Goal: Transaction & Acquisition: Download file/media

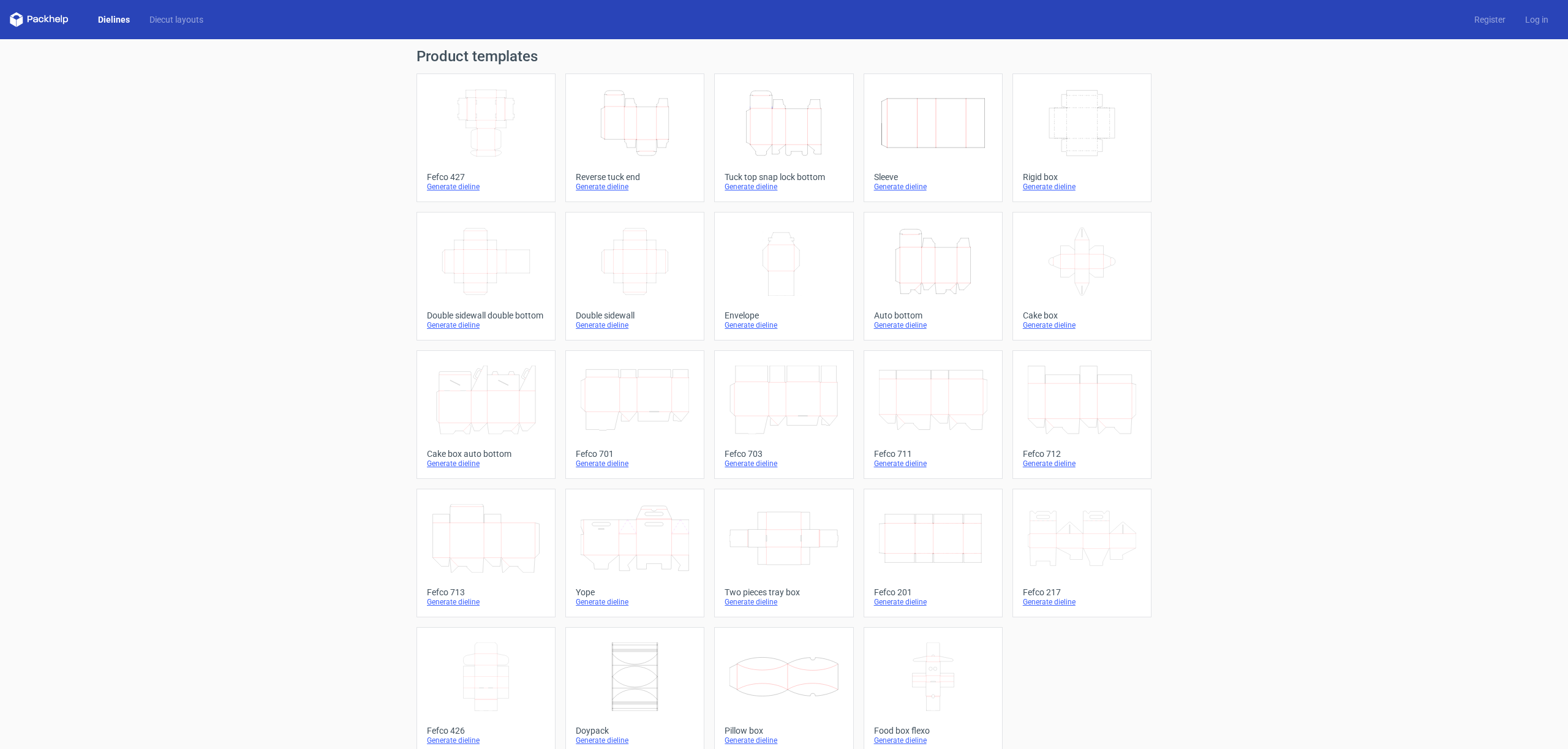
click at [760, 189] on div "Generate dieline" at bounding box center [783, 187] width 118 height 9
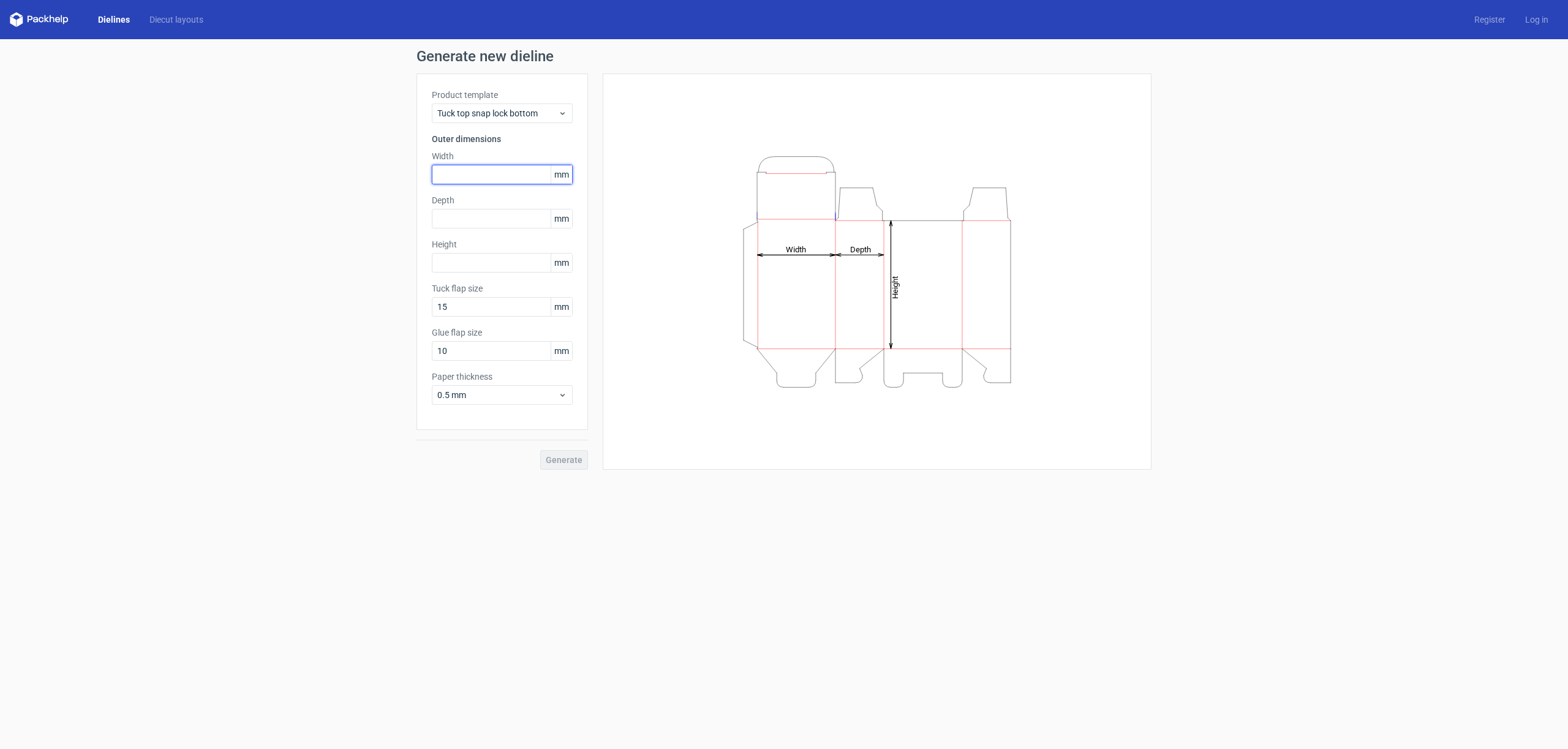
click at [463, 165] on input "text" at bounding box center [502, 174] width 141 height 20
type input "100"
click at [463, 214] on input "text" at bounding box center [502, 218] width 141 height 20
type input "1"
type input "50"
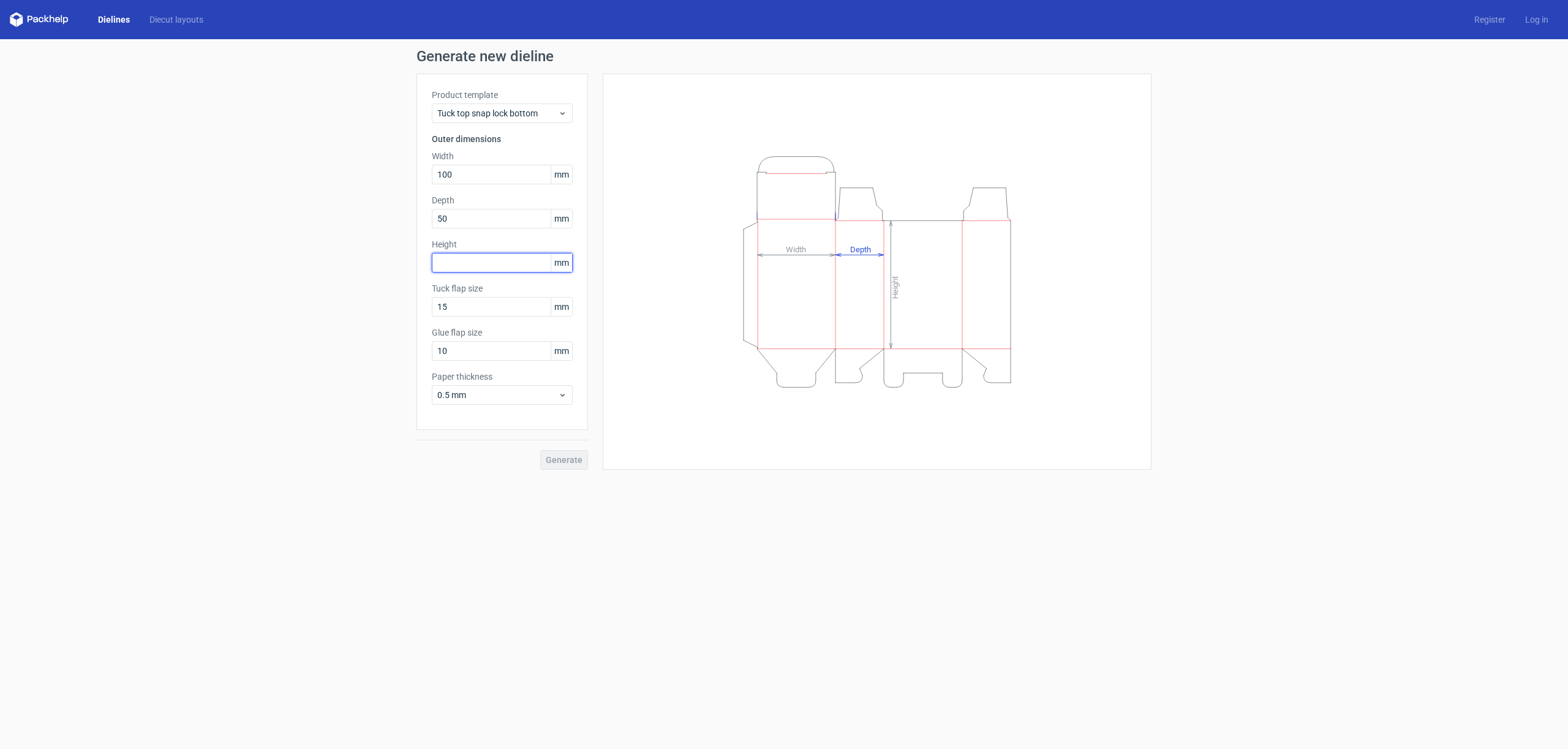
click at [452, 257] on input "text" at bounding box center [502, 263] width 141 height 20
type input "150"
click at [571, 466] on button "Generate" at bounding box center [564, 460] width 47 height 20
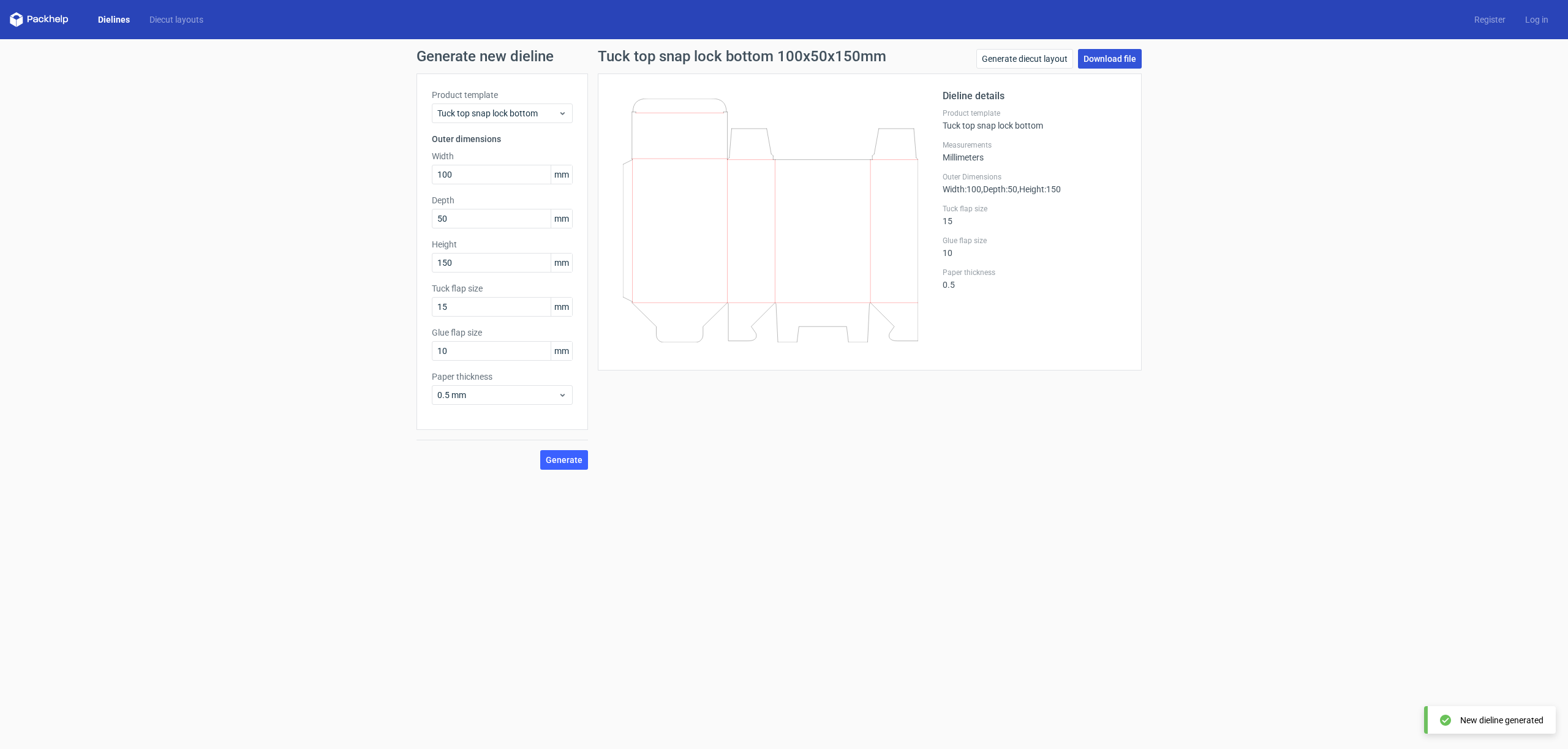
click at [1110, 61] on link "Download file" at bounding box center [1109, 59] width 64 height 20
click at [462, 176] on input "100" at bounding box center [502, 174] width 141 height 20
type input "105"
drag, startPoint x: 452, startPoint y: 220, endPoint x: 466, endPoint y: 221, distance: 14.0
click at [452, 220] on input "50" at bounding box center [502, 218] width 141 height 20
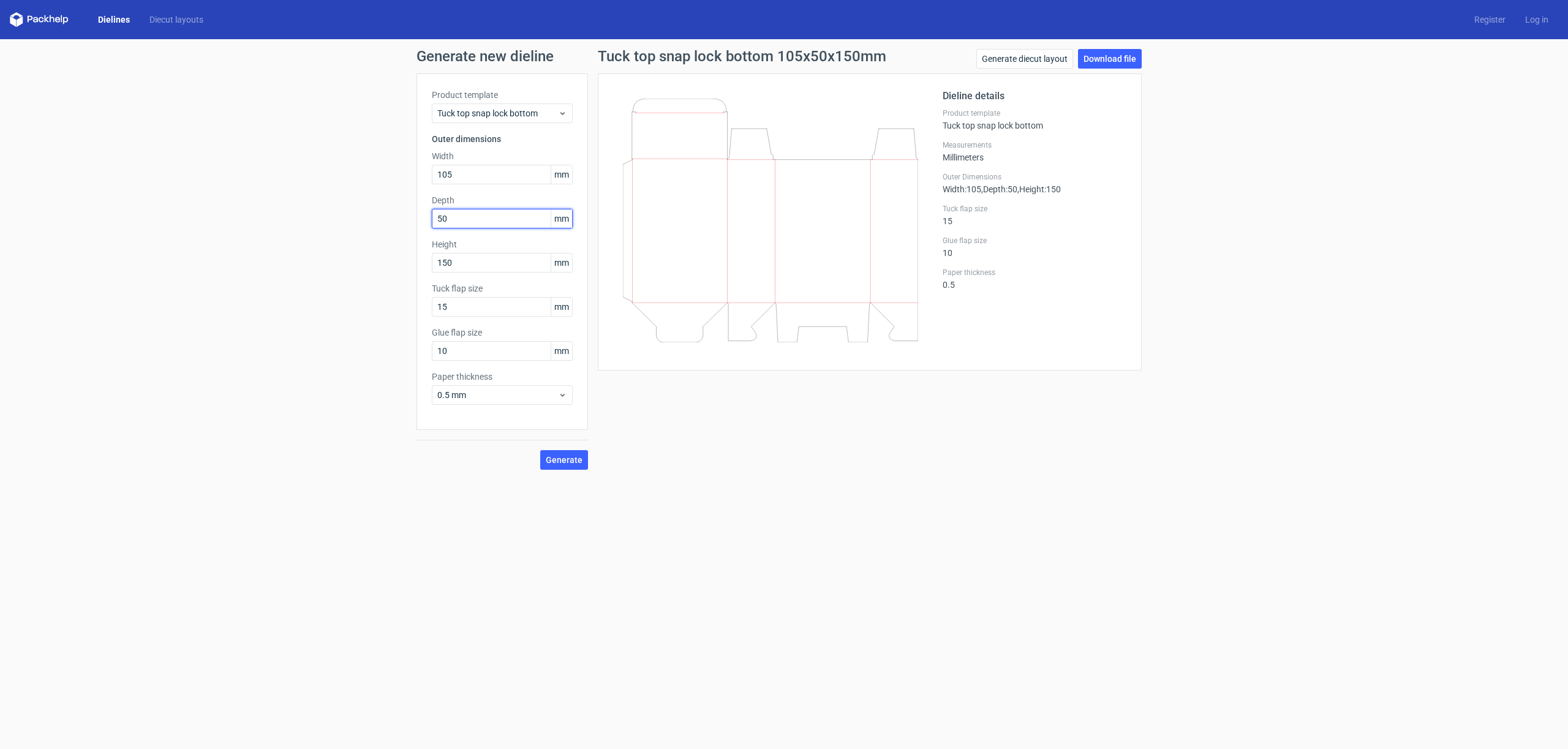
type input "5"
type input "1"
type input "0"
type input "105"
click at [566, 459] on span "Generate" at bounding box center [564, 460] width 36 height 9
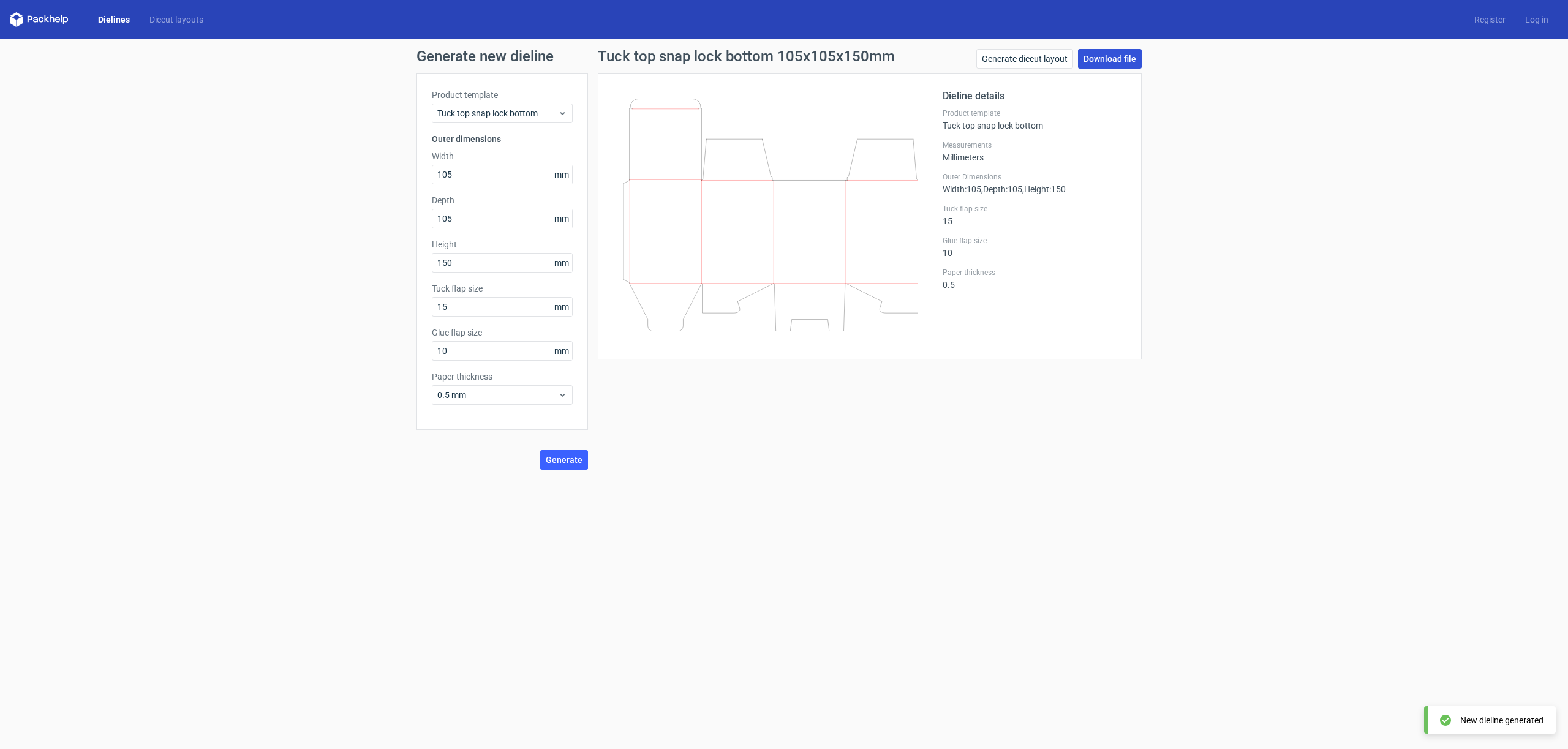
click at [1098, 56] on link "Download file" at bounding box center [1109, 59] width 64 height 20
